Goal: Communication & Community: Connect with others

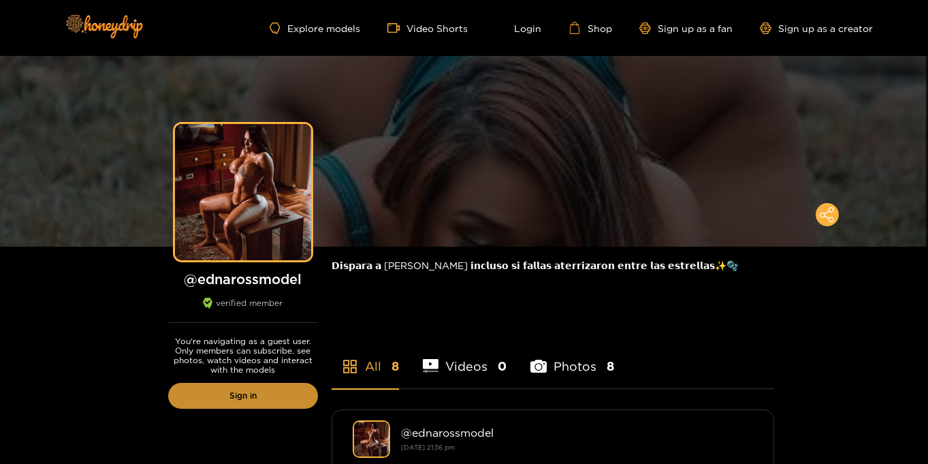
drag, startPoint x: 0, startPoint y: 0, endPoint x: 259, endPoint y: 403, distance: 479.4
click at [259, 403] on link "Sign in" at bounding box center [243, 396] width 150 height 26
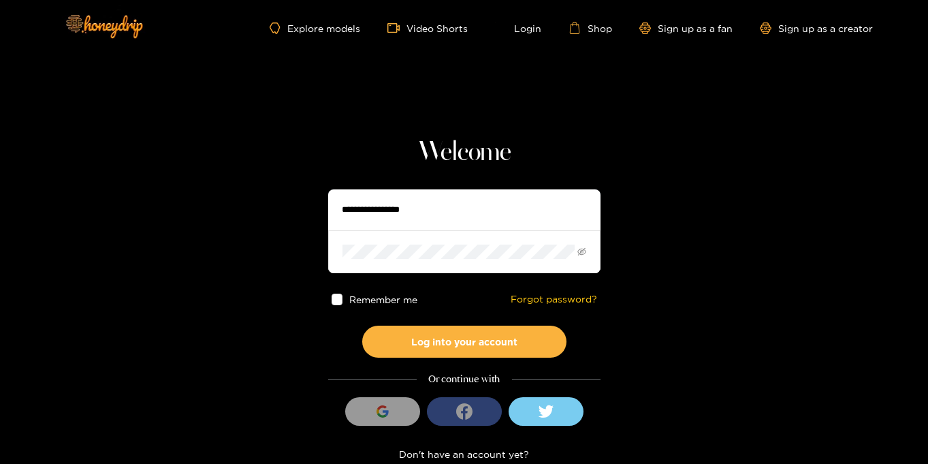
type input "**********"
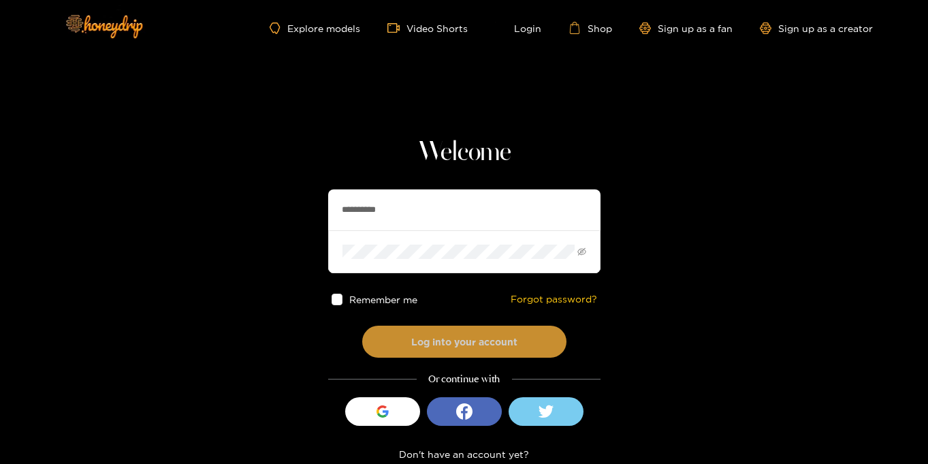
click at [436, 332] on button "Log into your account" at bounding box center [464, 341] width 204 height 32
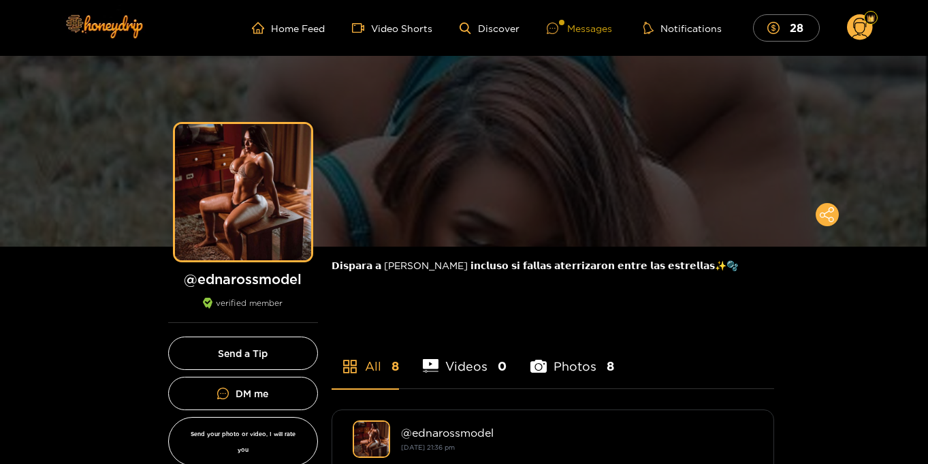
click at [607, 29] on div "Messages" at bounding box center [579, 28] width 65 height 16
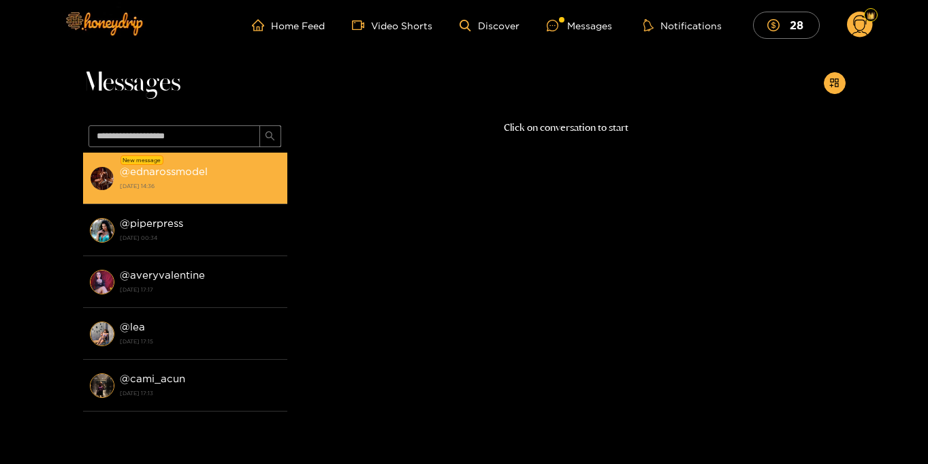
scroll to position [1, 0]
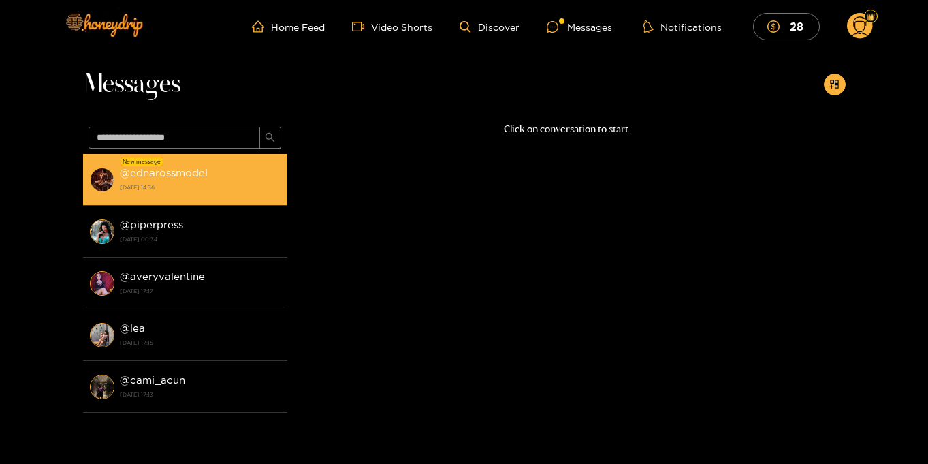
click at [138, 185] on strong "14 September 2025 14:36" at bounding box center [200, 187] width 161 height 12
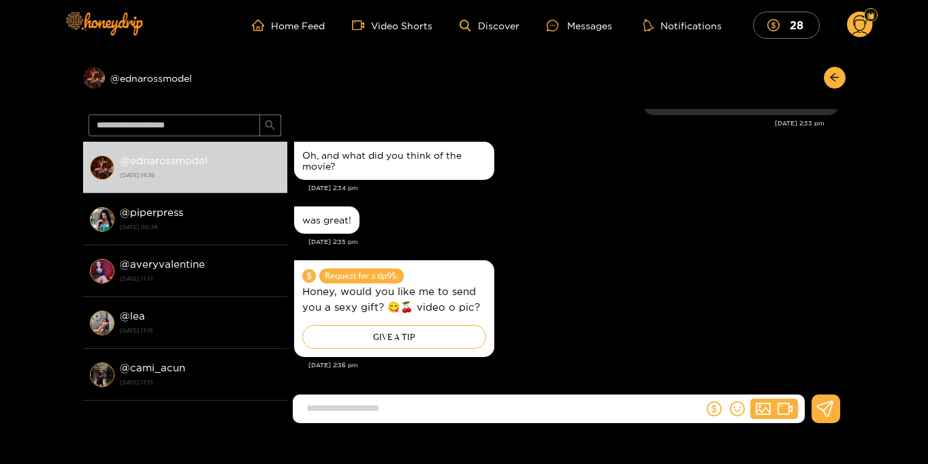
scroll to position [1292, 0]
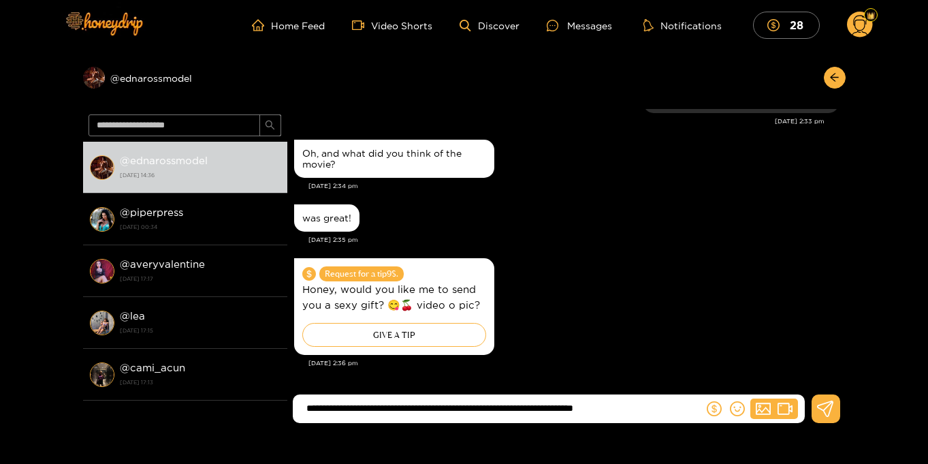
type input "**********"
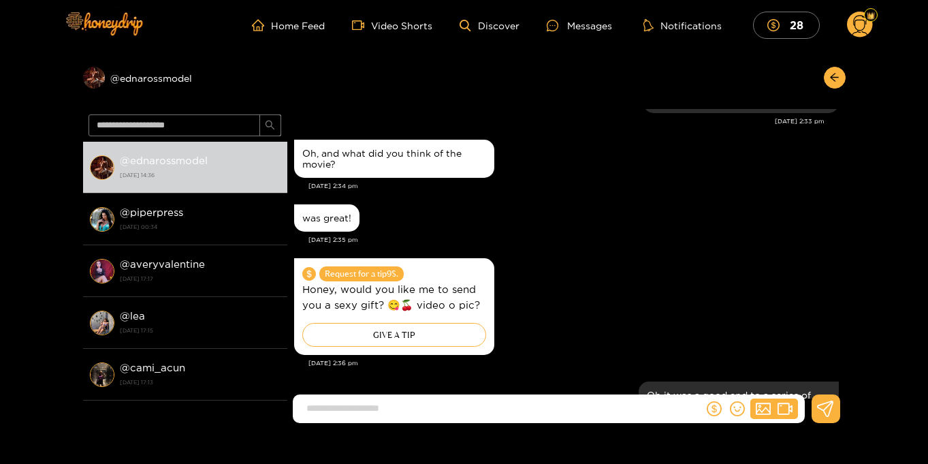
scroll to position [1356, 0]
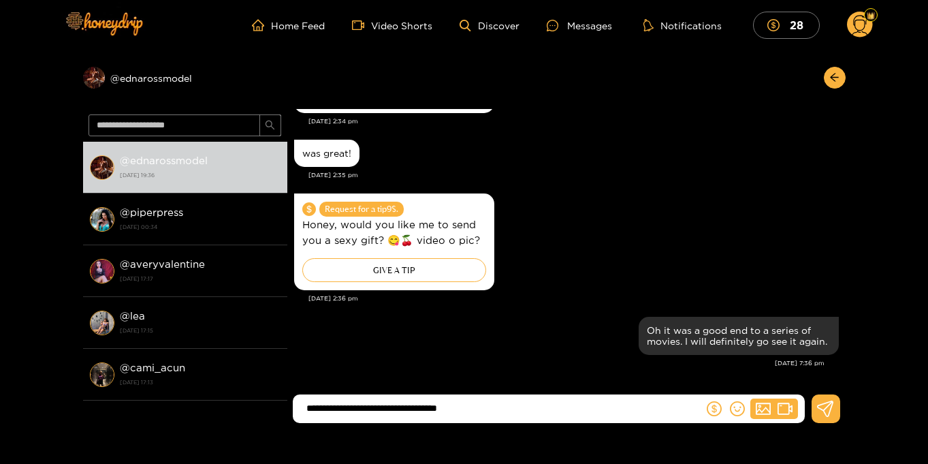
type input "**********"
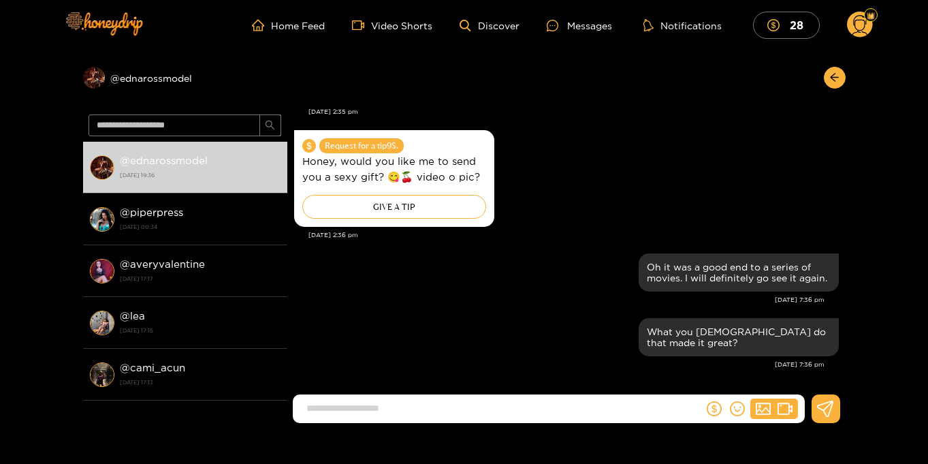
scroll to position [1421, 0]
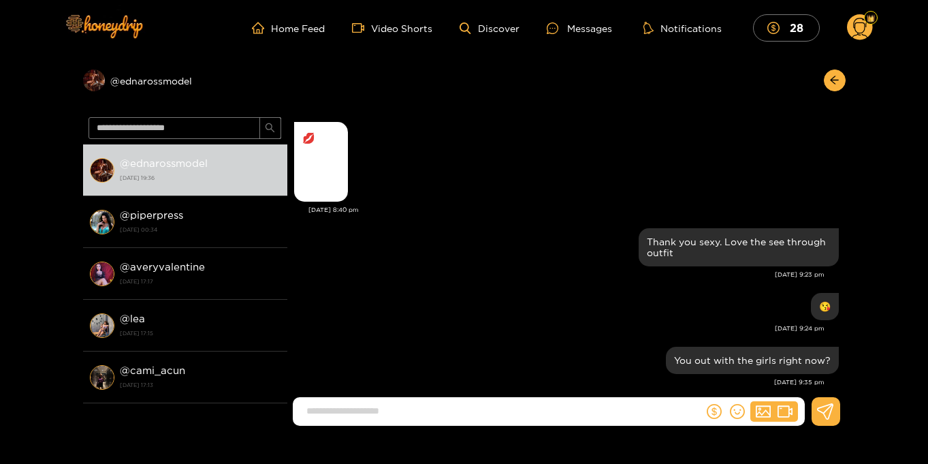
scroll to position [1313, 0]
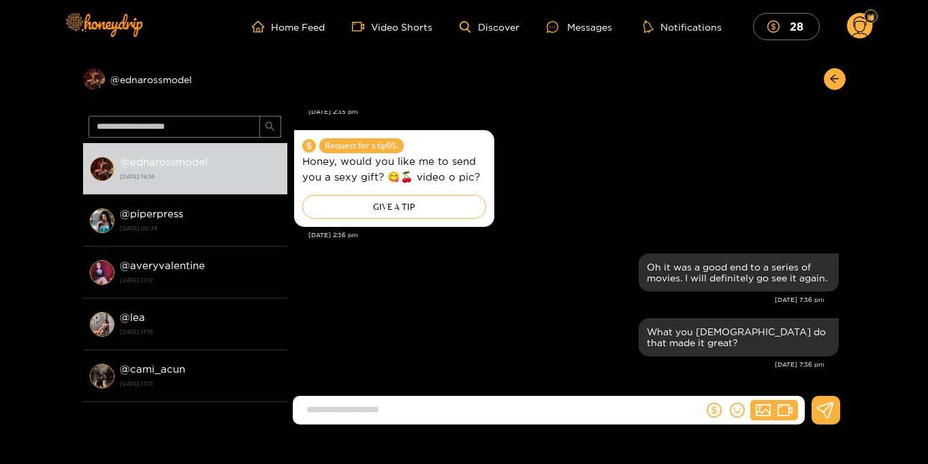
scroll to position [3, 0]
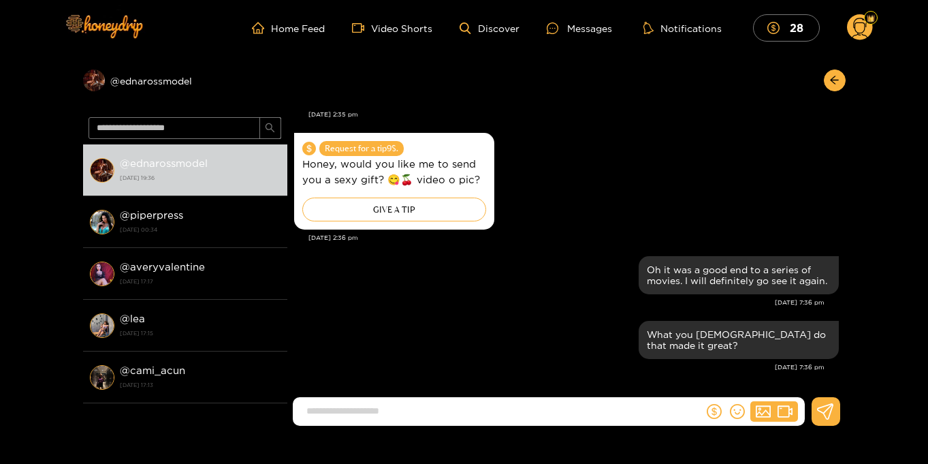
scroll to position [1311, 0]
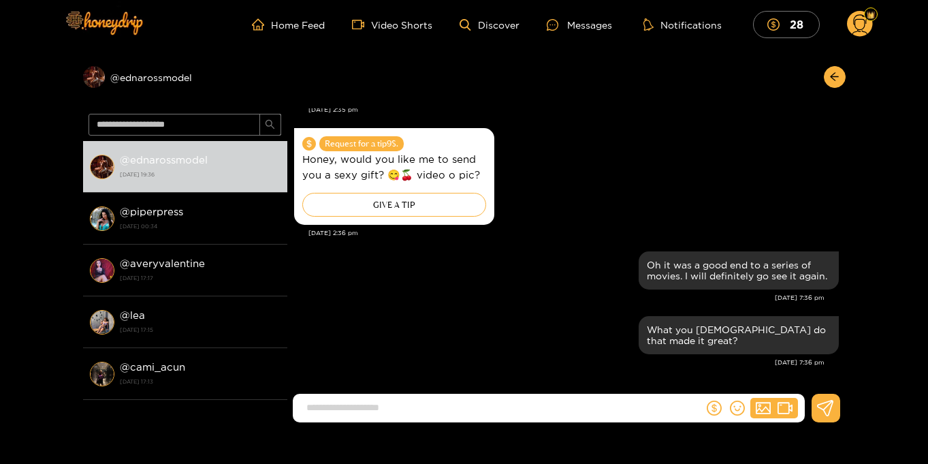
scroll to position [5, 0]
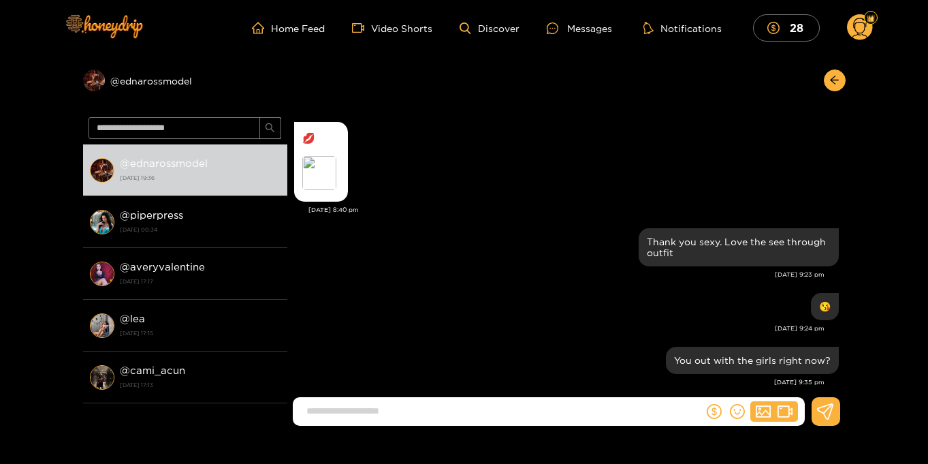
scroll to position [1313, 0]
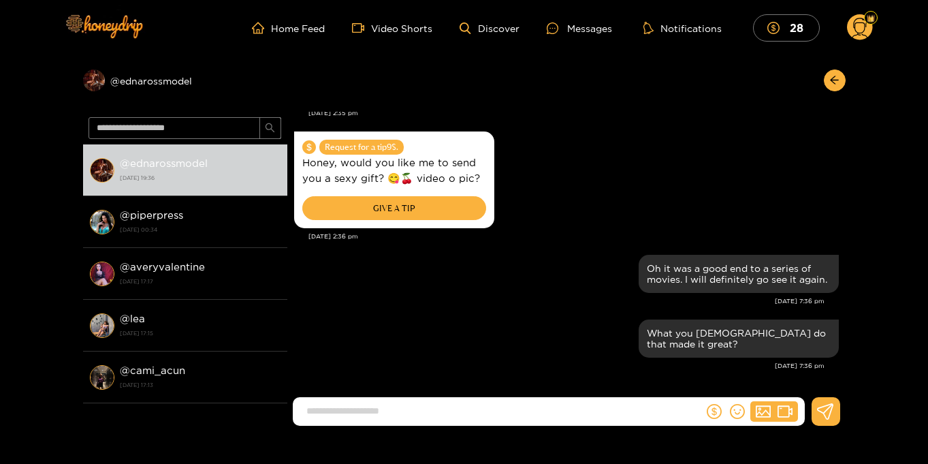
click at [383, 204] on div "GIVE A TIP" at bounding box center [394, 208] width 184 height 24
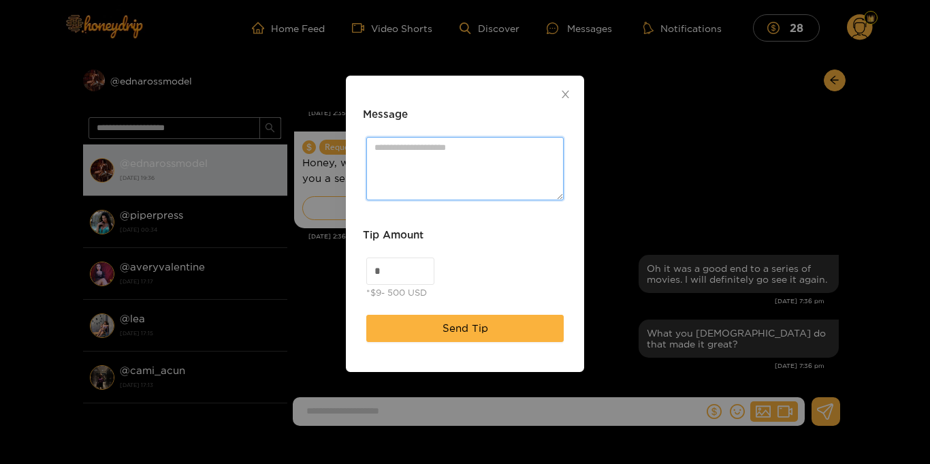
click at [454, 158] on textarea "Message" at bounding box center [464, 168] width 197 height 63
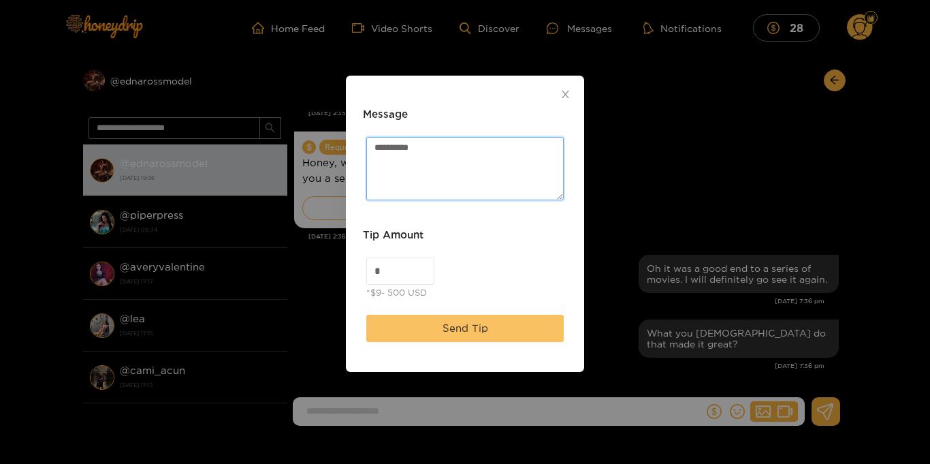
type textarea "**********"
click at [466, 331] on span "Send Tip" at bounding box center [466, 328] width 46 height 16
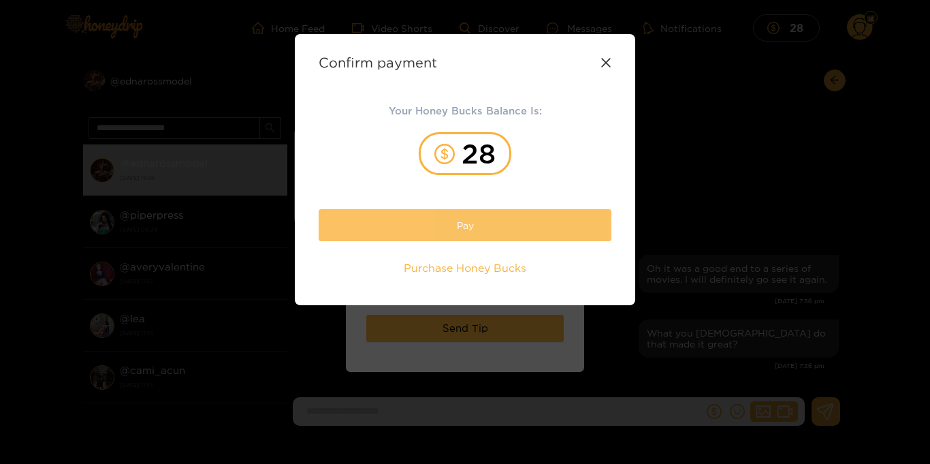
click at [474, 232] on button "Pay" at bounding box center [465, 225] width 293 height 32
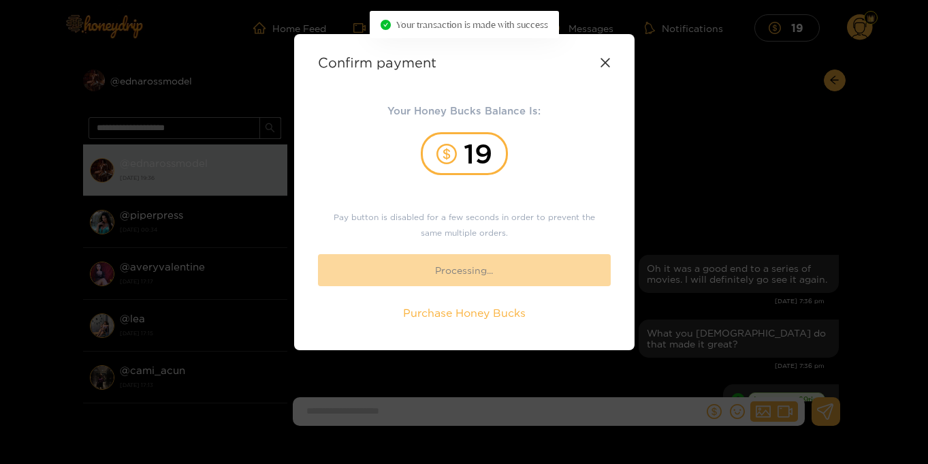
scroll to position [1389, 0]
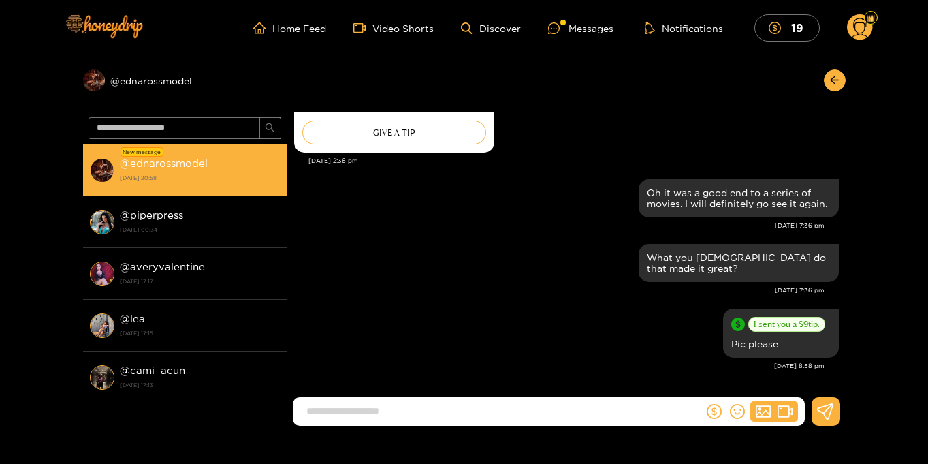
click at [202, 162] on strong "@ ednarossmodel" at bounding box center [164, 163] width 88 height 12
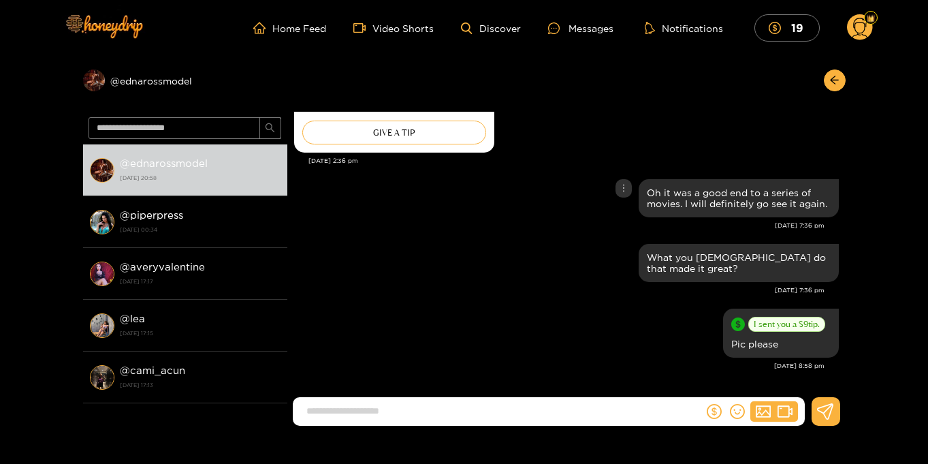
scroll to position [1283, 0]
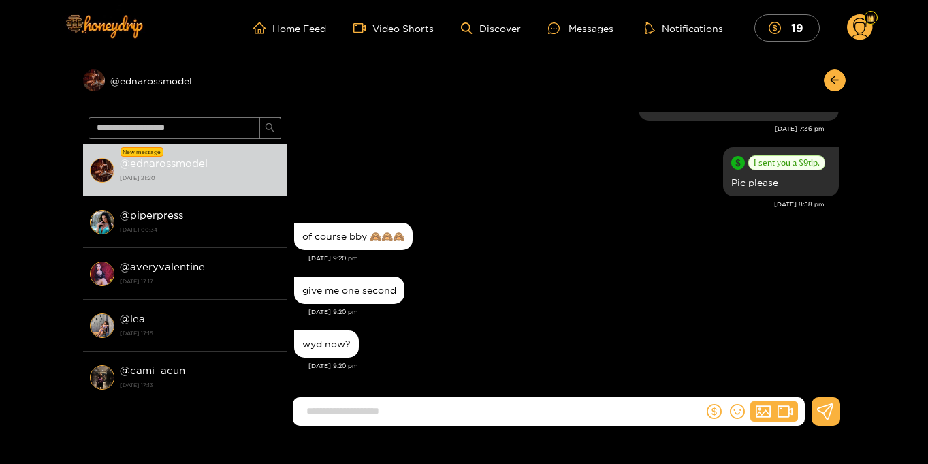
scroll to position [1, 0]
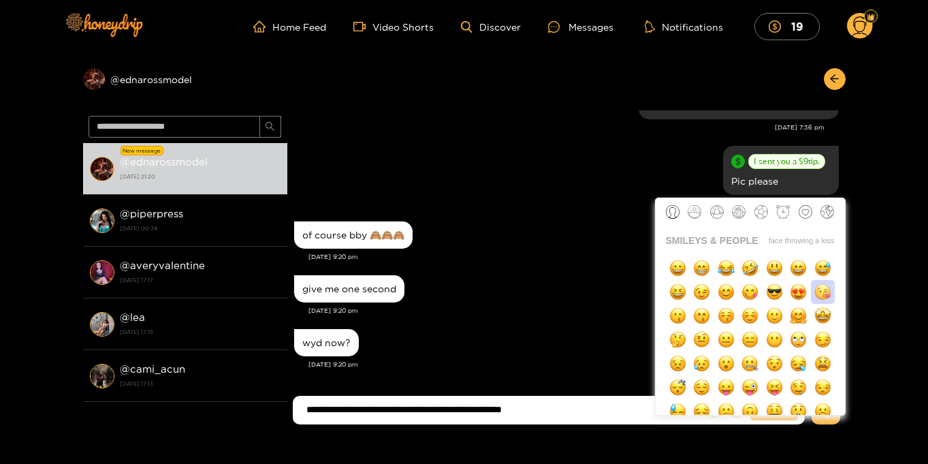
click at [819, 294] on img "button" at bounding box center [822, 291] width 17 height 17
type input "**********"
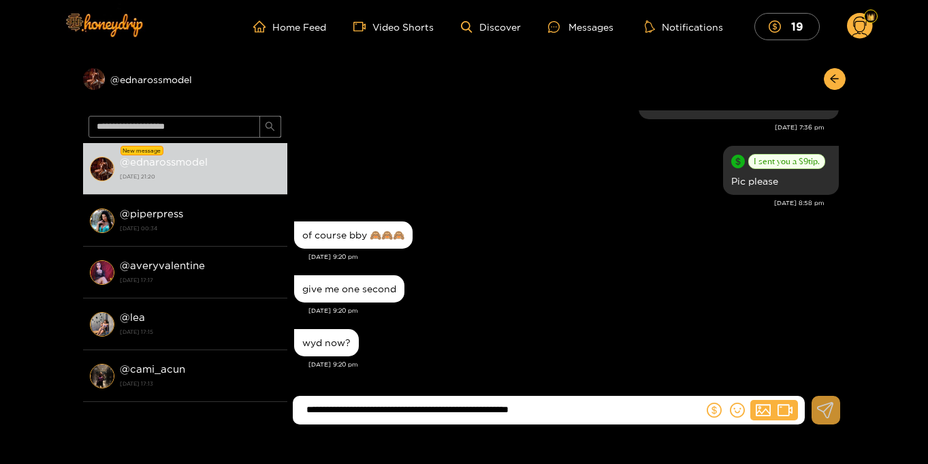
click at [831, 413] on icon at bounding box center [825, 410] width 17 height 16
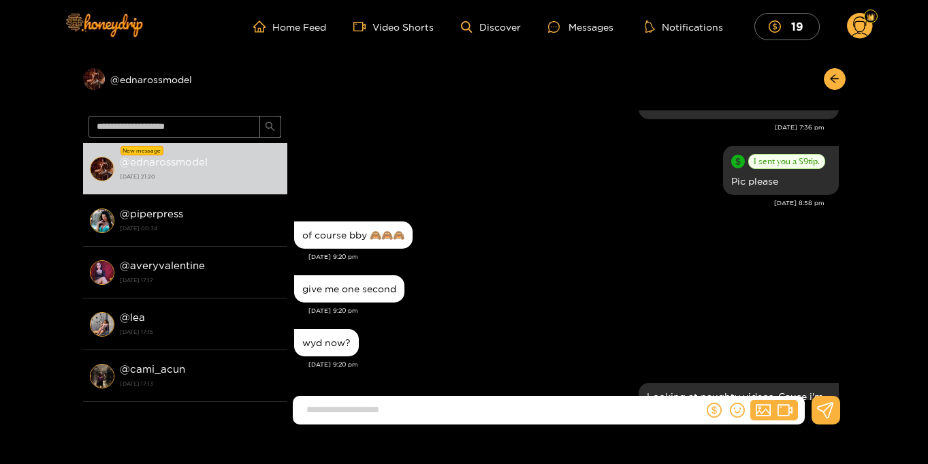
scroll to position [1509, 0]
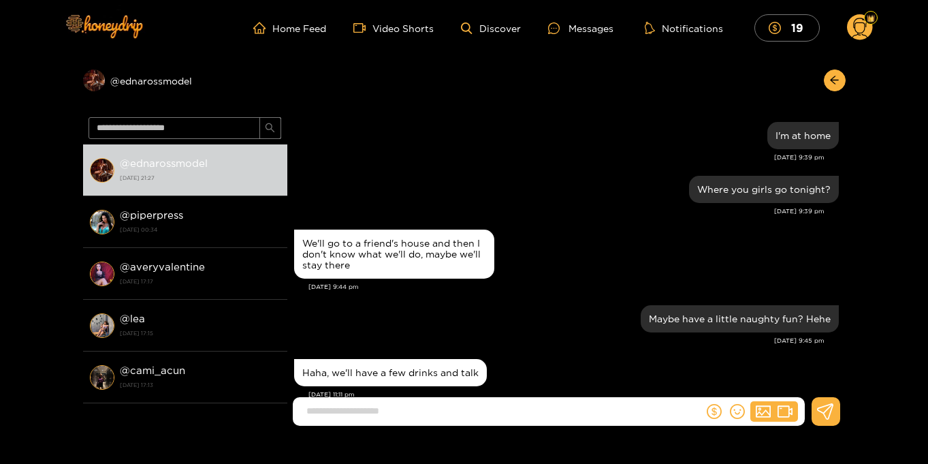
scroll to position [1283, 0]
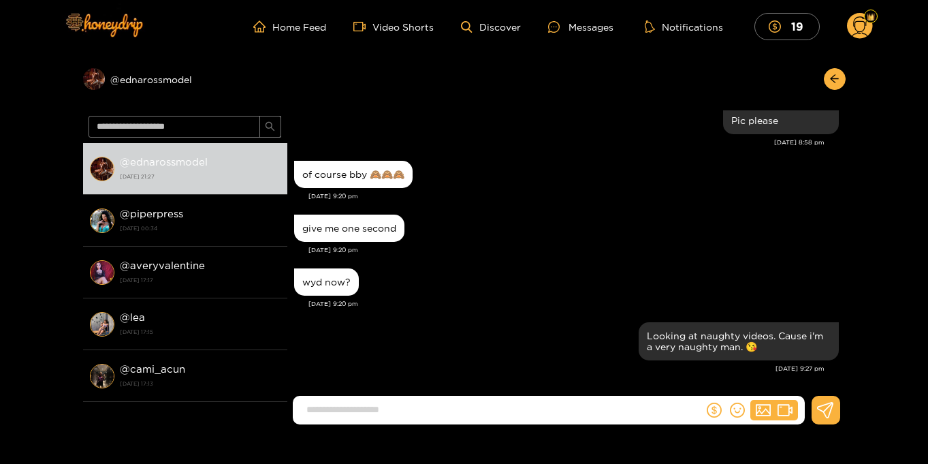
scroll to position [1283, 0]
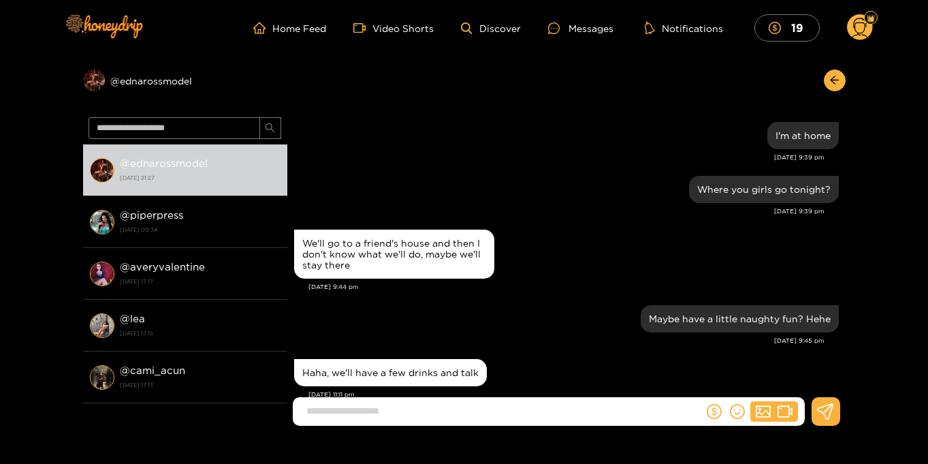
scroll to position [1283, 0]
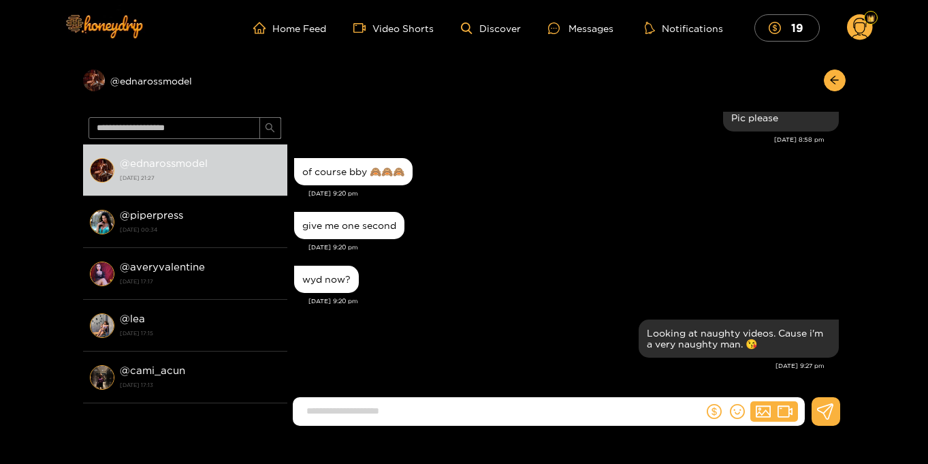
click at [863, 29] on circle at bounding box center [860, 27] width 26 height 26
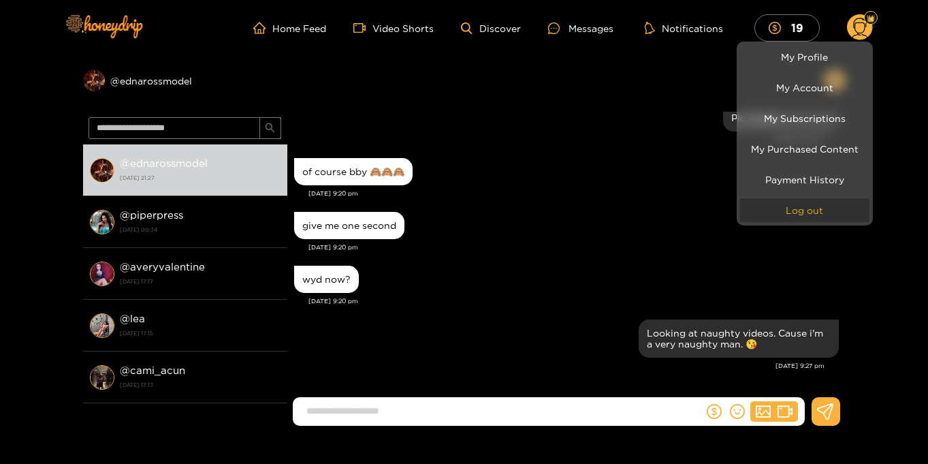
click at [814, 205] on button "Log out" at bounding box center [804, 210] width 129 height 24
